Goal: Task Accomplishment & Management: Use online tool/utility

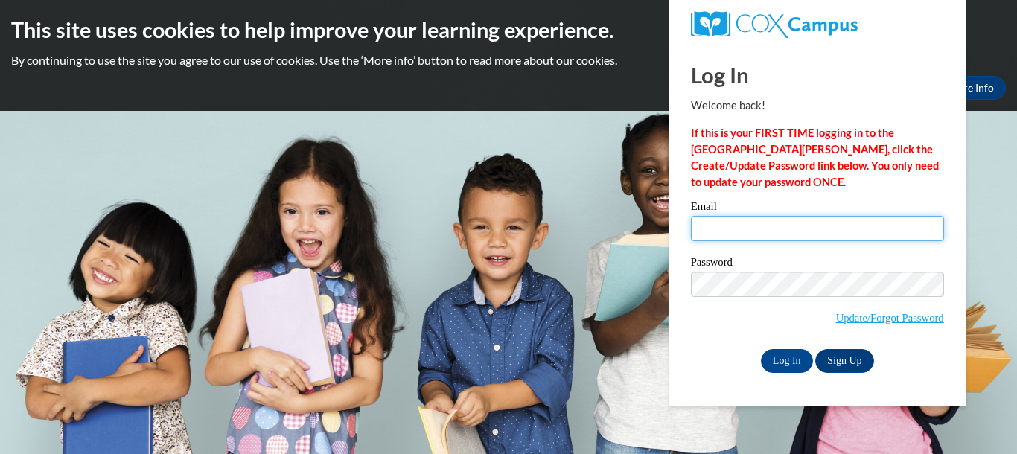
click at [829, 232] on input "Email" at bounding box center [817, 228] width 253 height 25
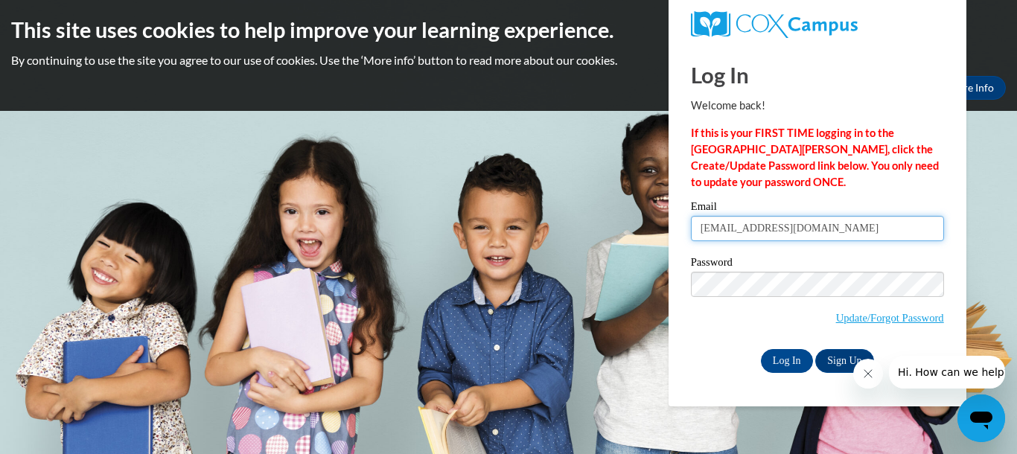
type input "d_rosser@bellsouth.net"
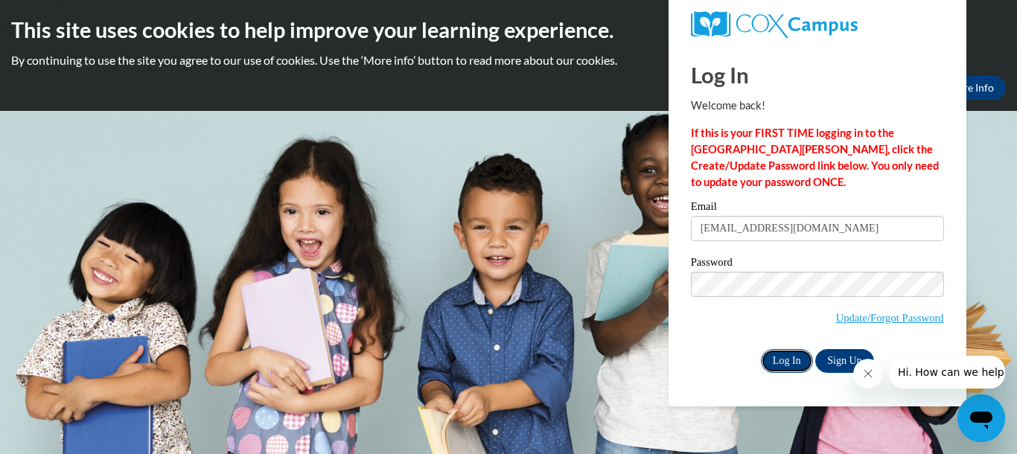
click at [790, 367] on input "Log In" at bounding box center [787, 361] width 52 height 24
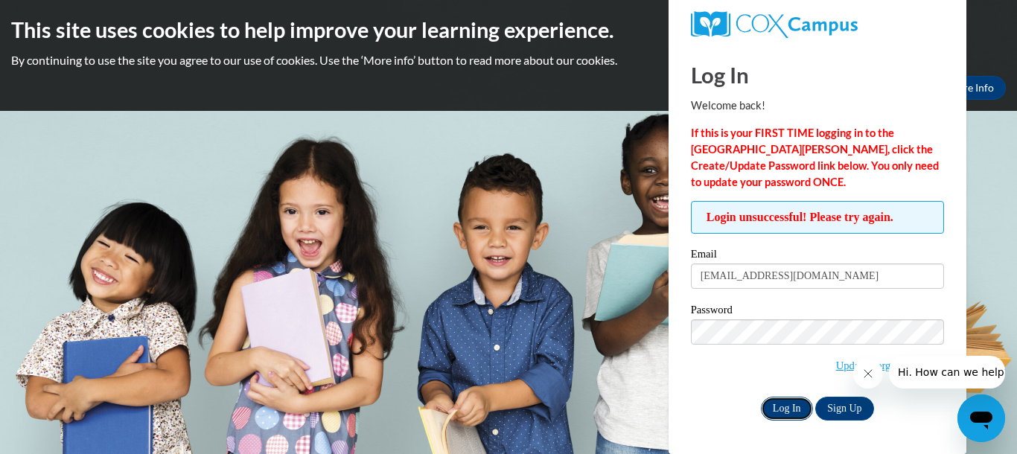
click at [778, 410] on input "Log In" at bounding box center [787, 409] width 52 height 24
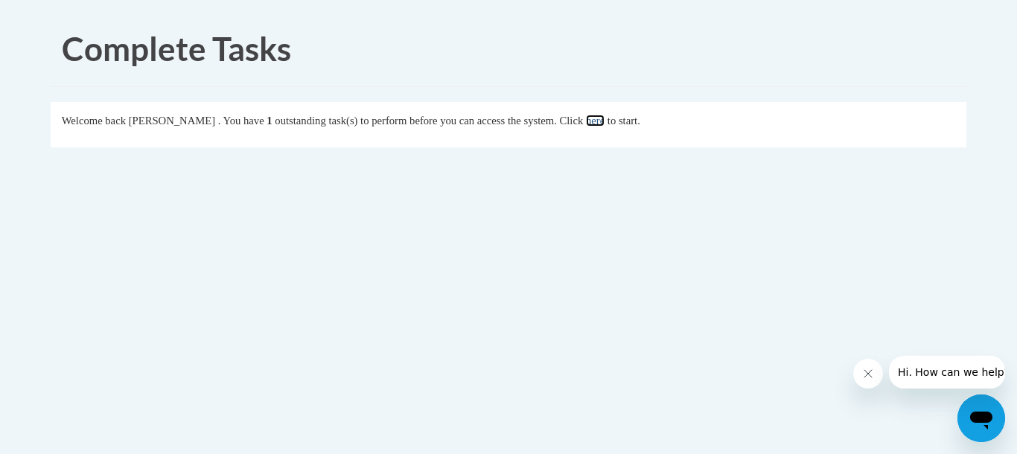
click at [604, 115] on link "here" at bounding box center [595, 121] width 19 height 12
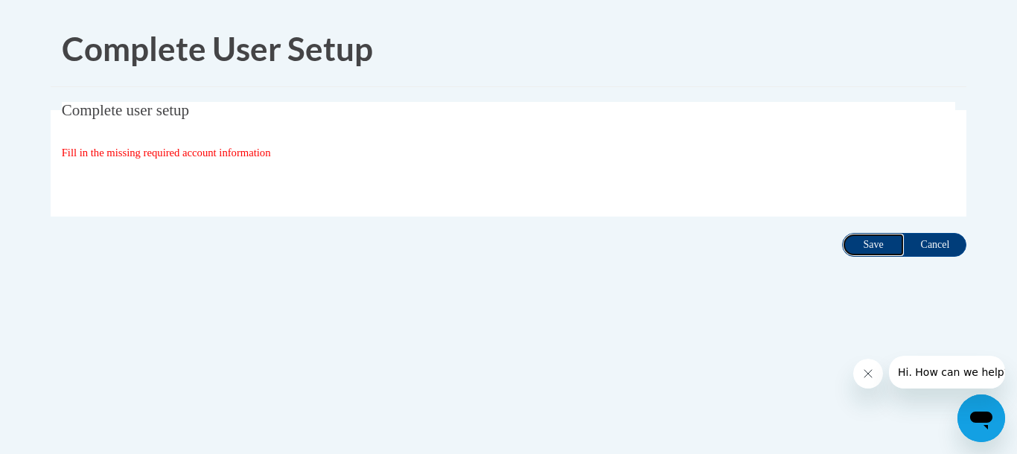
click at [872, 249] on input "Save" at bounding box center [873, 245] width 63 height 24
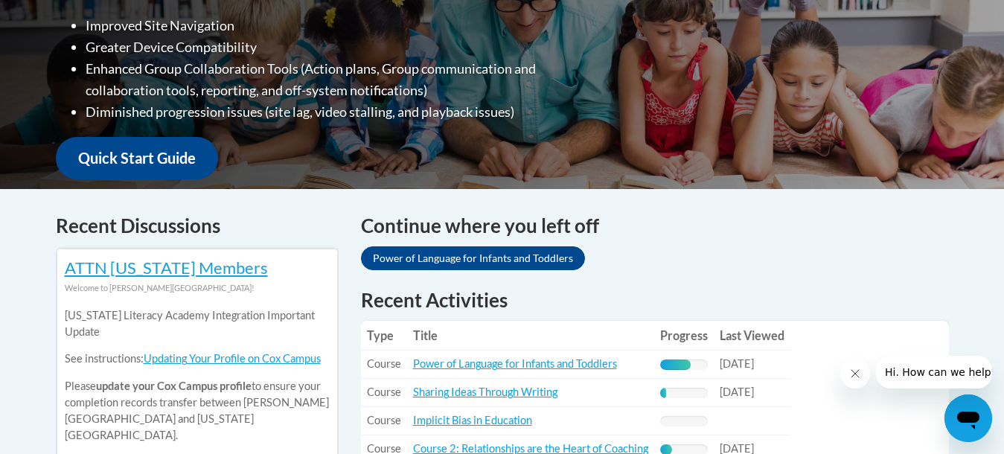
scroll to position [501, 0]
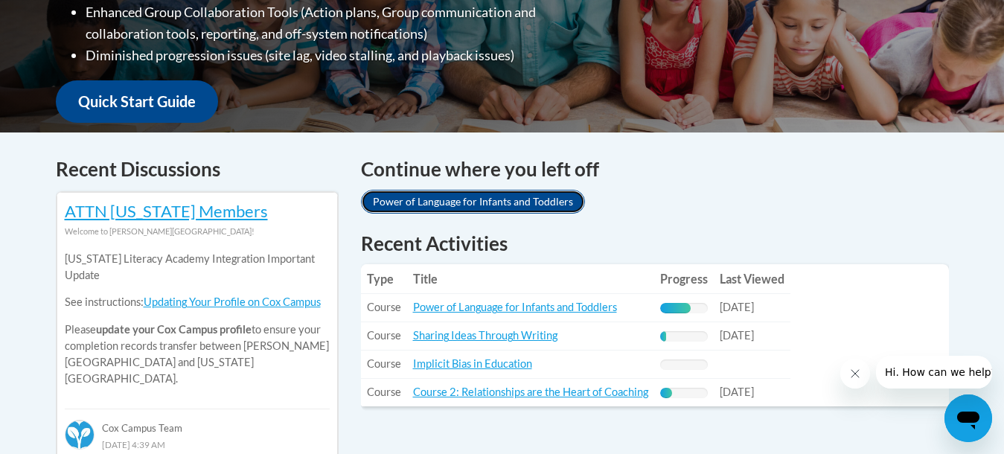
click at [473, 200] on link "Power of Language for Infants and Toddlers" at bounding box center [473, 202] width 224 height 24
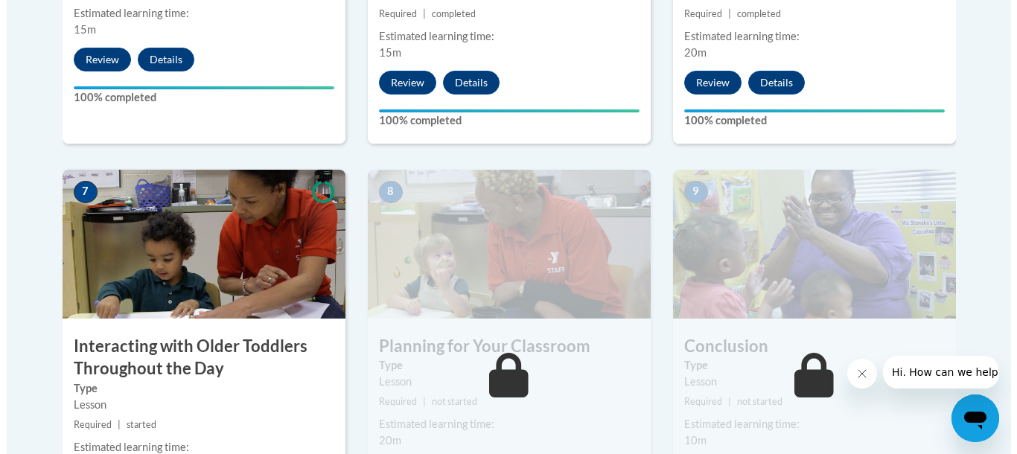
scroll to position [1272, 0]
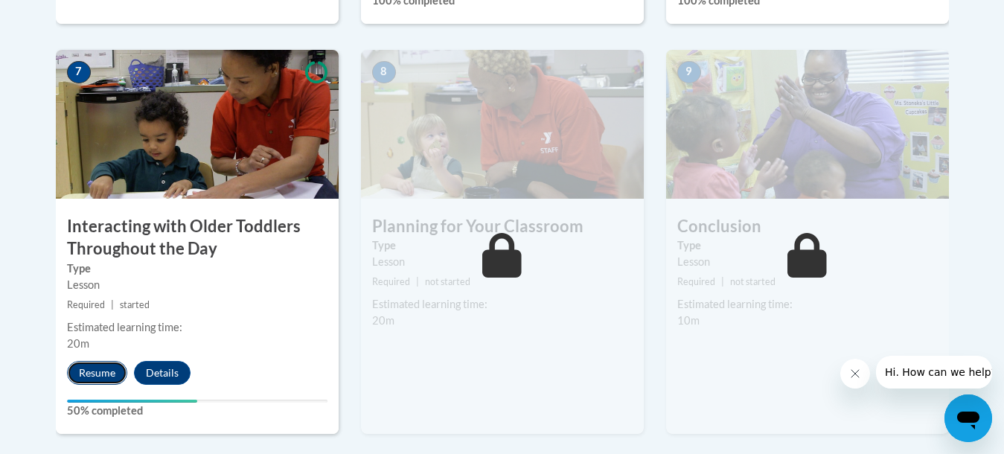
click at [88, 361] on button "Resume" at bounding box center [97, 373] width 60 height 24
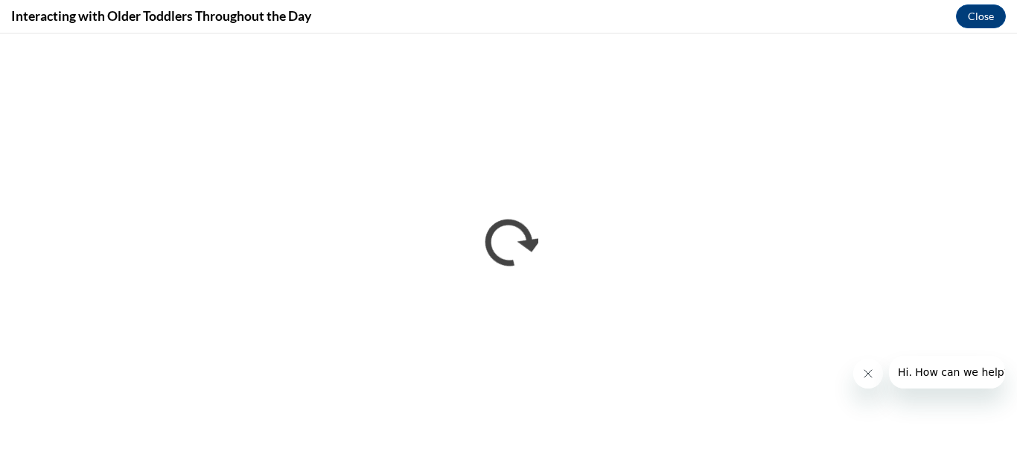
scroll to position [0, 0]
